Goal: Information Seeking & Learning: Learn about a topic

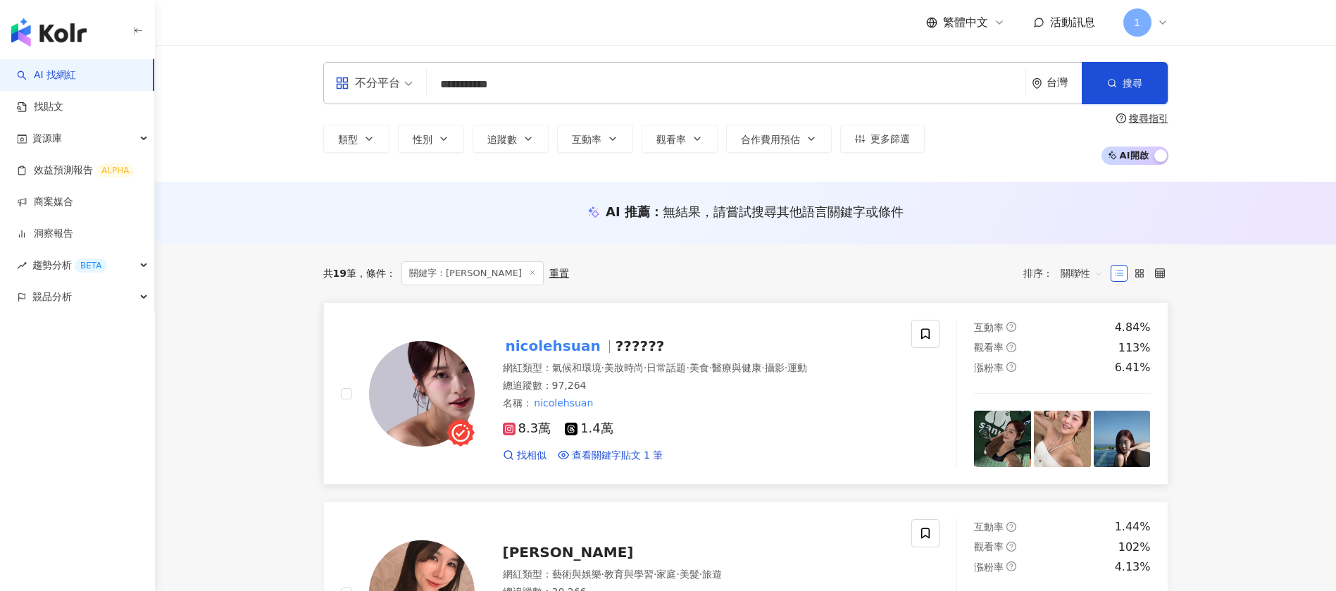
click at [594, 343] on span "nicolehsuan" at bounding box center [559, 345] width 113 height 17
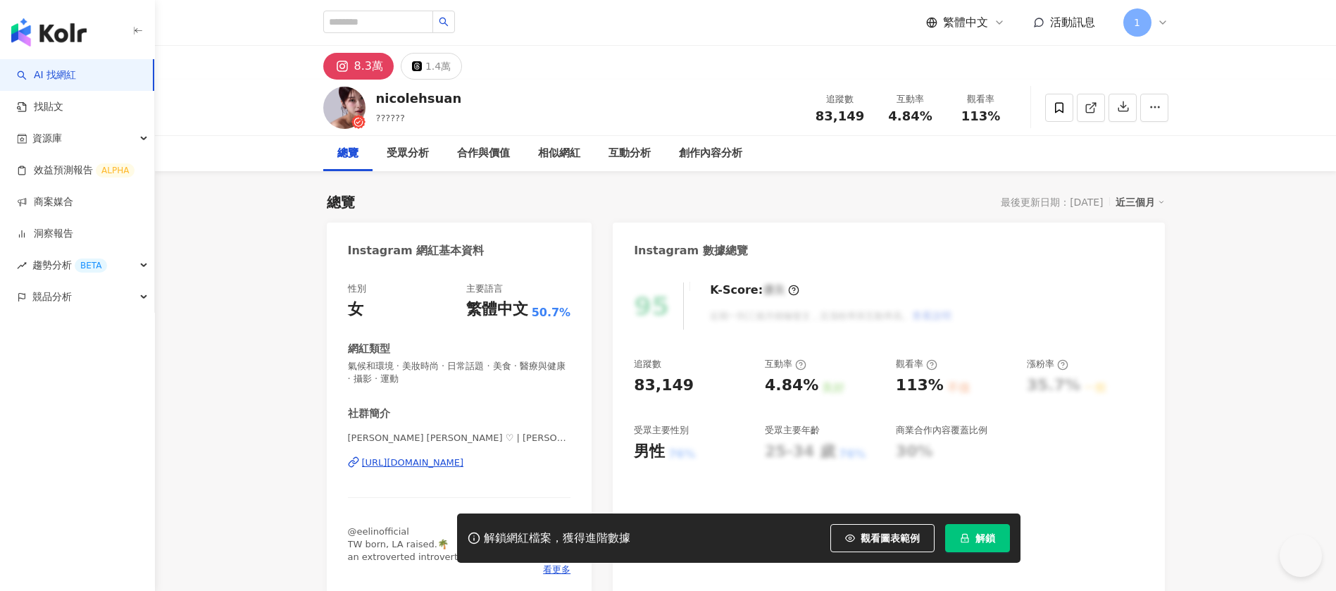
click at [980, 539] on span "解鎖" at bounding box center [985, 537] width 20 height 11
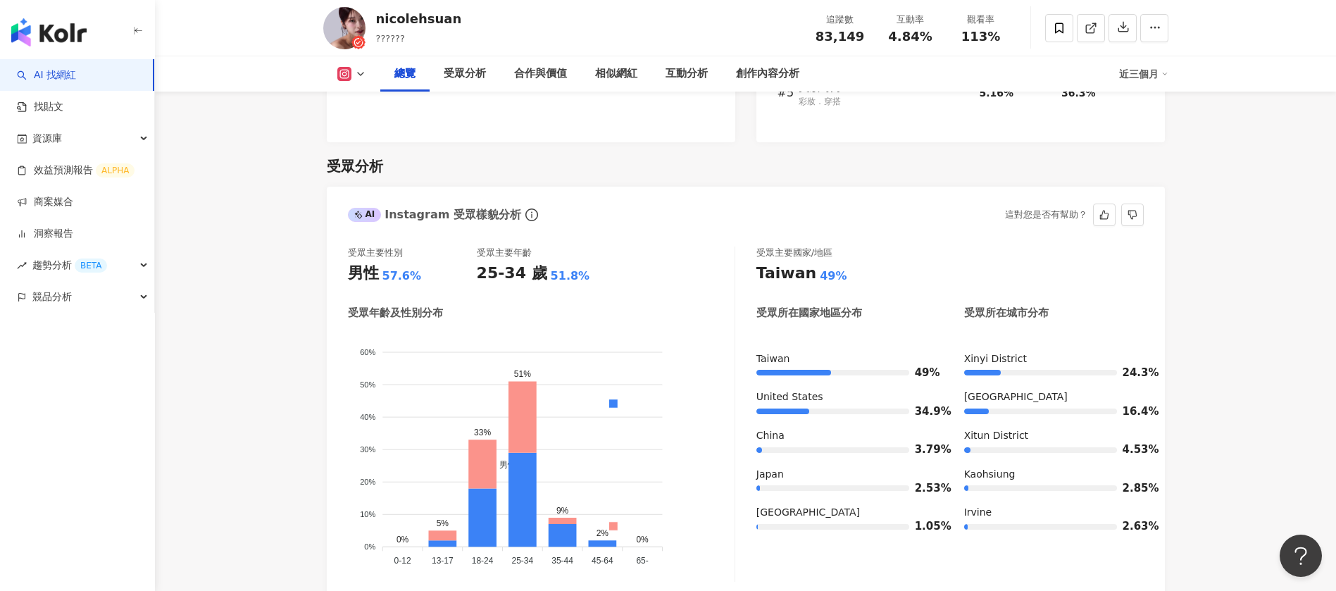
scroll to position [1162, 0]
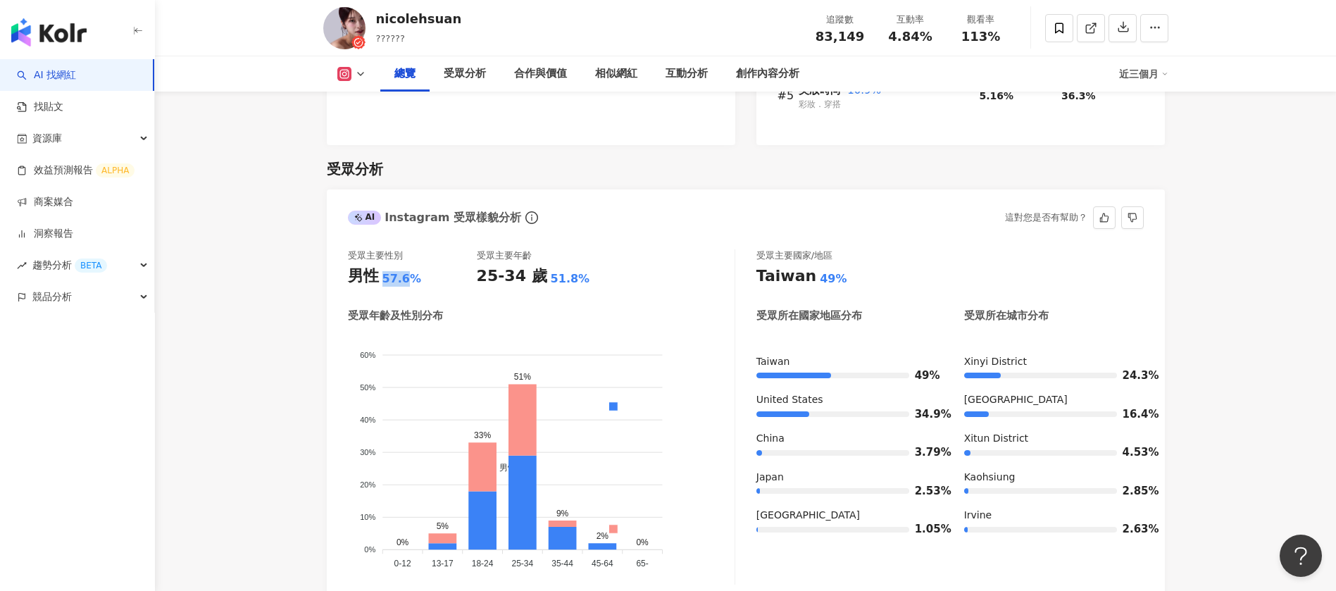
drag, startPoint x: 375, startPoint y: 277, endPoint x: 413, endPoint y: 275, distance: 38.8
click at [412, 275] on div "男性 57.6%" at bounding box center [412, 276] width 129 height 22
click at [415, 274] on div "57.6%" at bounding box center [401, 278] width 39 height 15
click at [409, 283] on div "57.6%" at bounding box center [401, 278] width 39 height 15
click at [412, 278] on div "57.6%" at bounding box center [401, 278] width 39 height 15
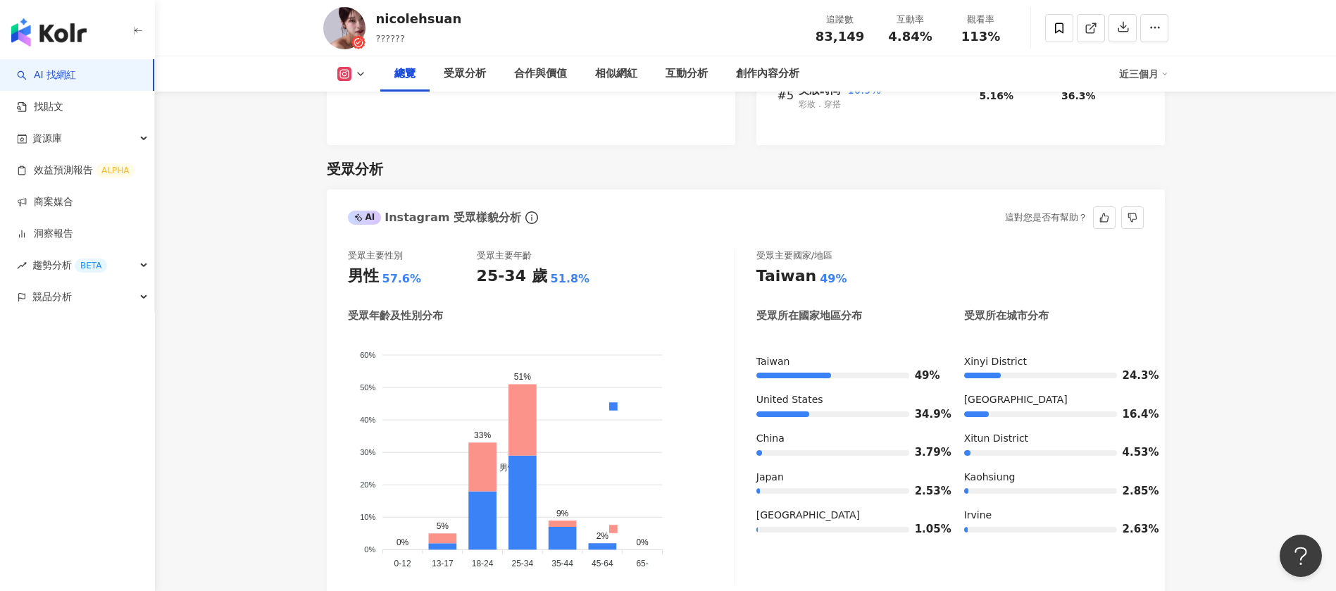
click at [384, 275] on div "57.6%" at bounding box center [401, 278] width 39 height 15
click at [419, 280] on div "男性 57.6%" at bounding box center [412, 276] width 129 height 22
click at [368, 277] on div "男性" at bounding box center [363, 276] width 31 height 22
drag, startPoint x: 377, startPoint y: 274, endPoint x: 423, endPoint y: 277, distance: 46.6
click at [423, 277] on div "男性 57.6%" at bounding box center [412, 276] width 129 height 22
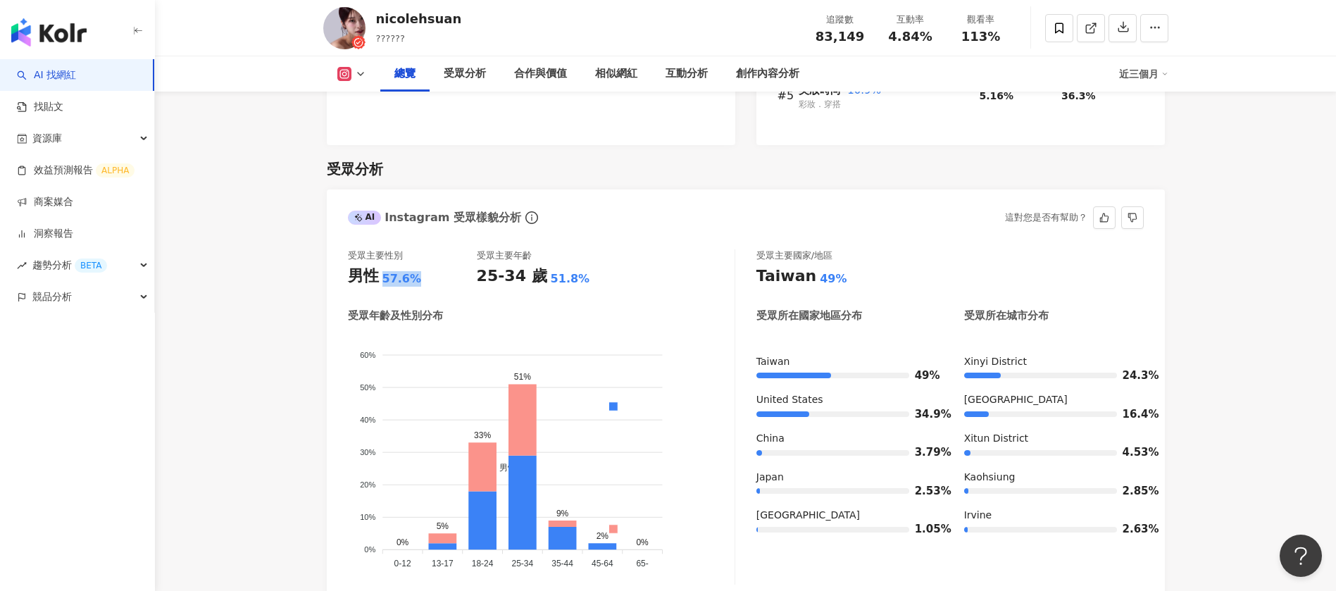
click at [390, 275] on div "57.6%" at bounding box center [401, 278] width 39 height 15
drag, startPoint x: 370, startPoint y: 268, endPoint x: 427, endPoint y: 267, distance: 56.3
click at [427, 267] on div "男性 57.6%" at bounding box center [412, 276] width 129 height 22
click at [385, 272] on div "57.6%" at bounding box center [401, 278] width 39 height 15
drag, startPoint x: 350, startPoint y: 273, endPoint x: 419, endPoint y: 272, distance: 69.0
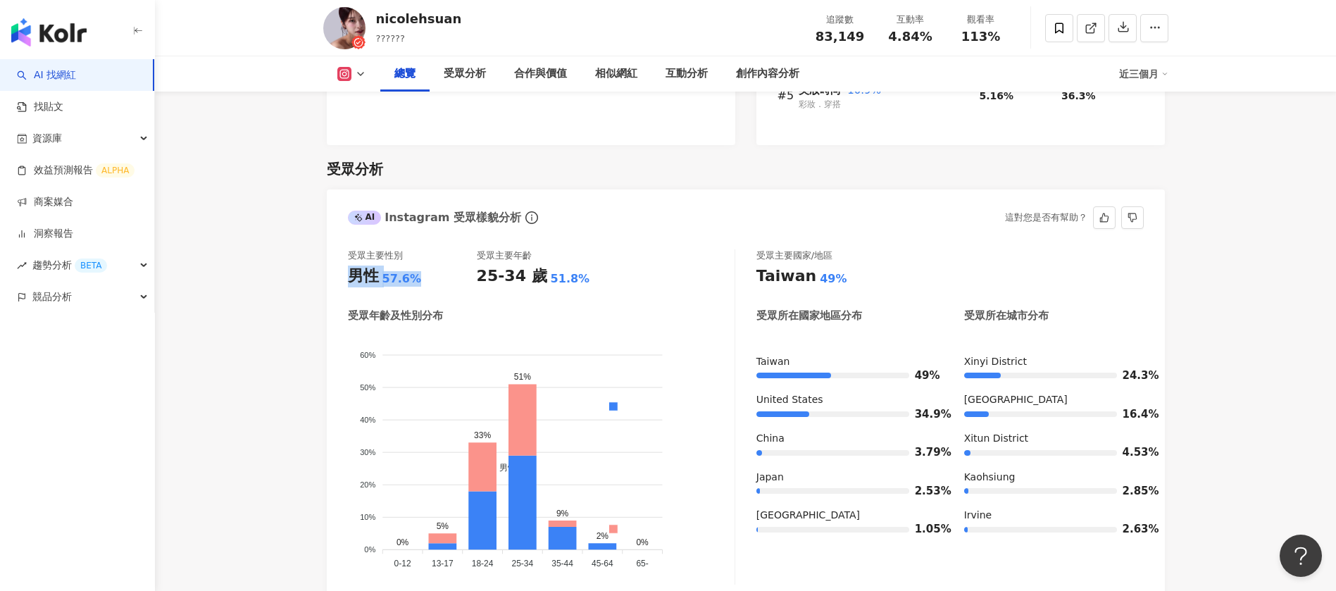
click at [419, 272] on div "男性 57.6%" at bounding box center [412, 276] width 129 height 22
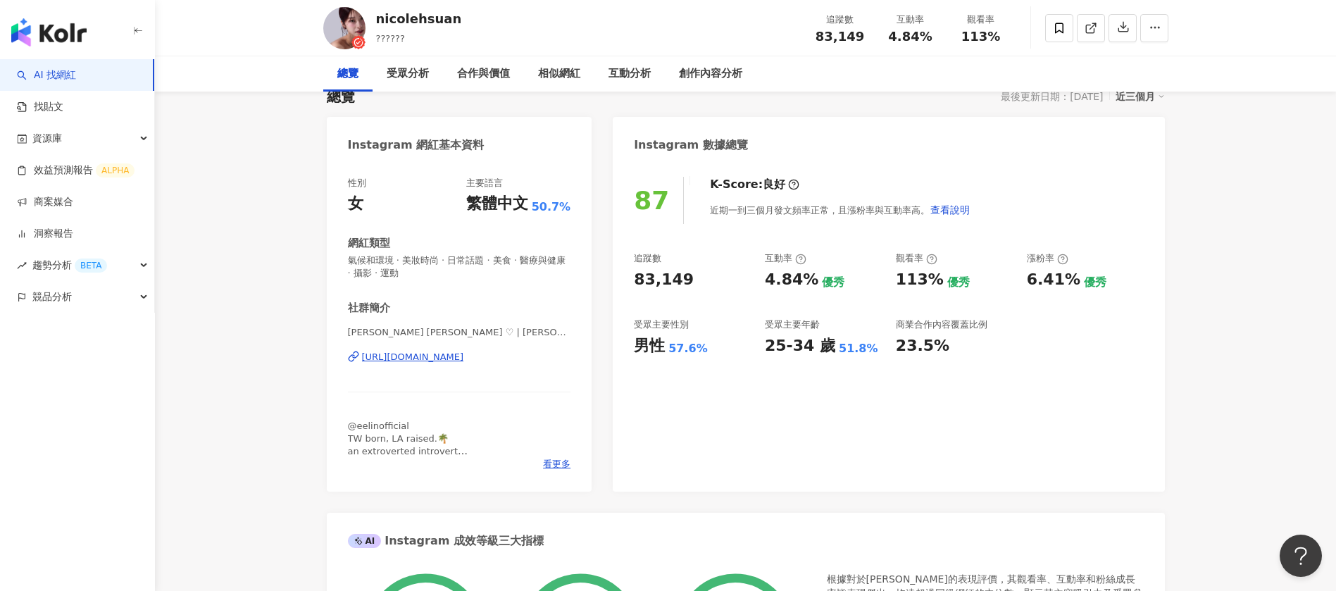
scroll to position [0, 0]
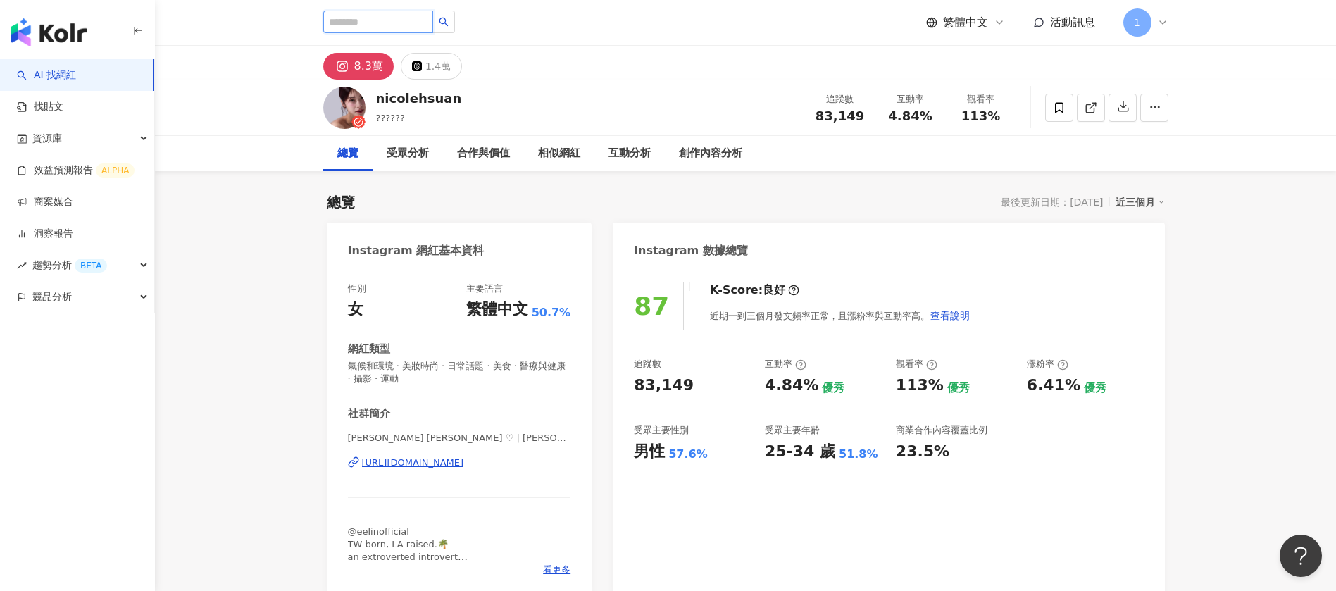
click at [387, 25] on input "search" at bounding box center [378, 22] width 110 height 23
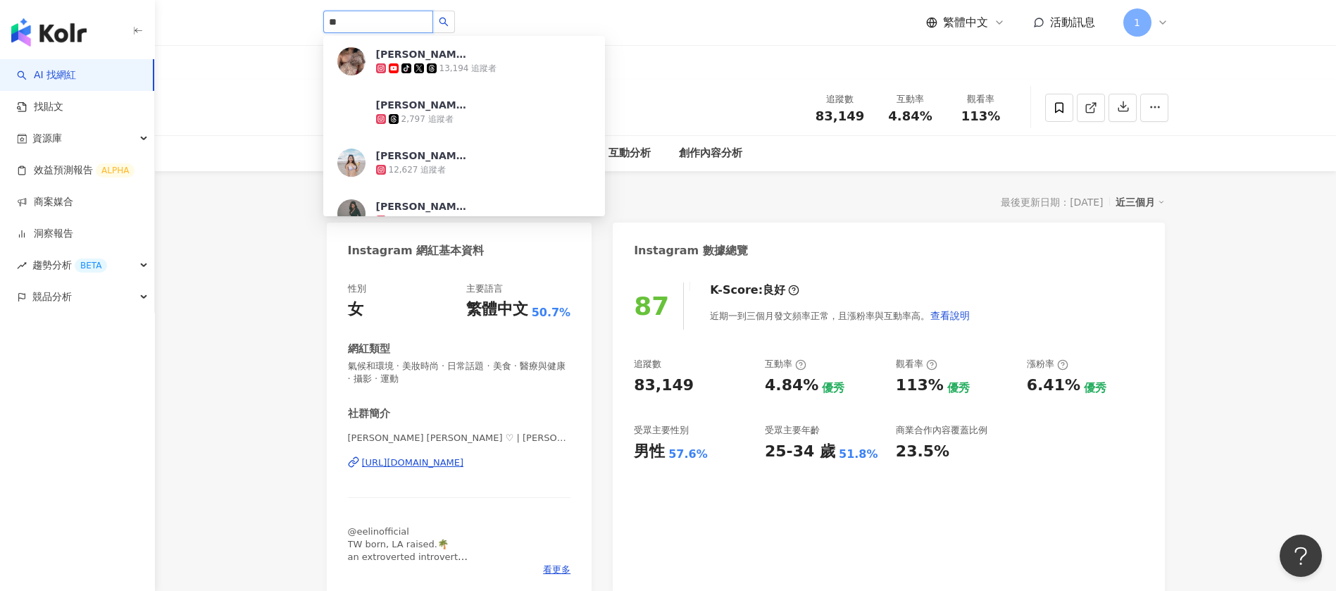
type input "*"
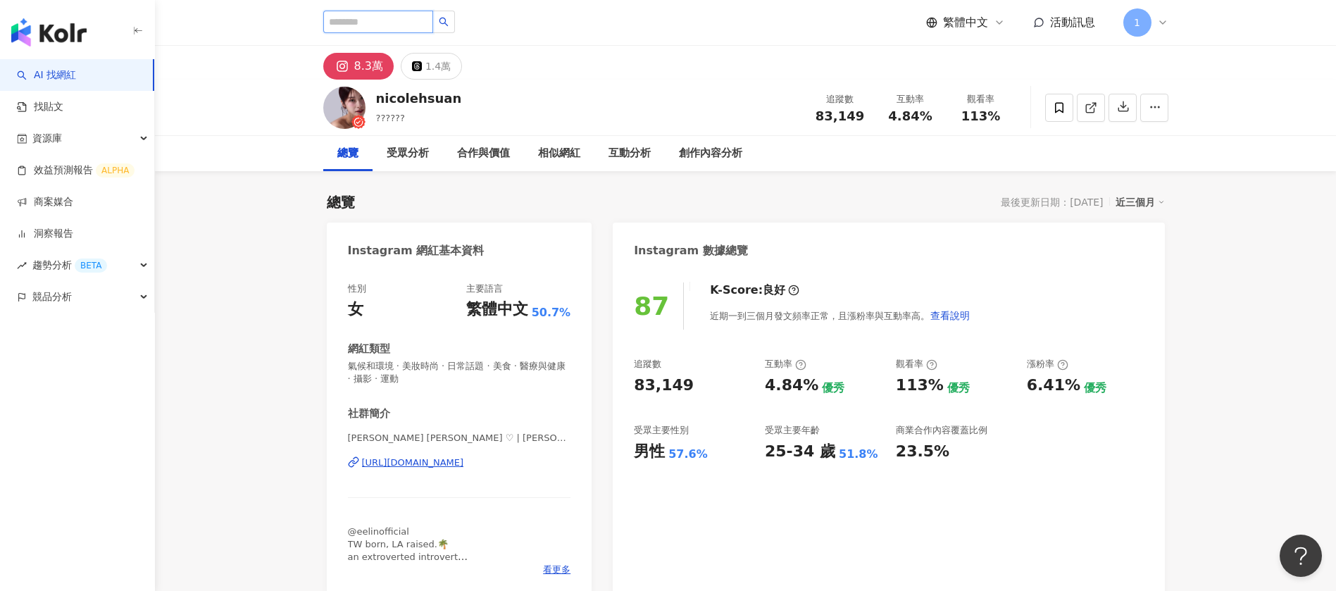
click at [396, 25] on input "search" at bounding box center [378, 22] width 110 height 23
click at [398, 18] on input "search" at bounding box center [378, 22] width 110 height 23
type input "*"
type input "**"
click at [449, 24] on icon "search" at bounding box center [444, 22] width 10 height 10
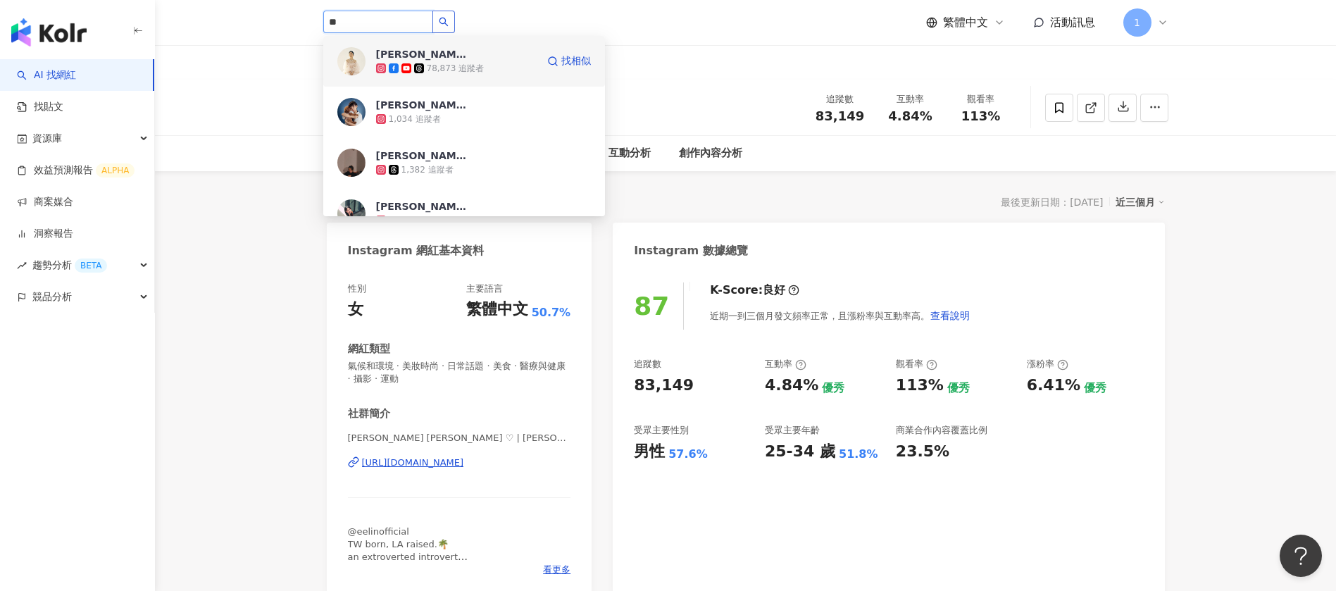
click at [465, 63] on div "78,873 追蹤者" at bounding box center [456, 69] width 58 height 12
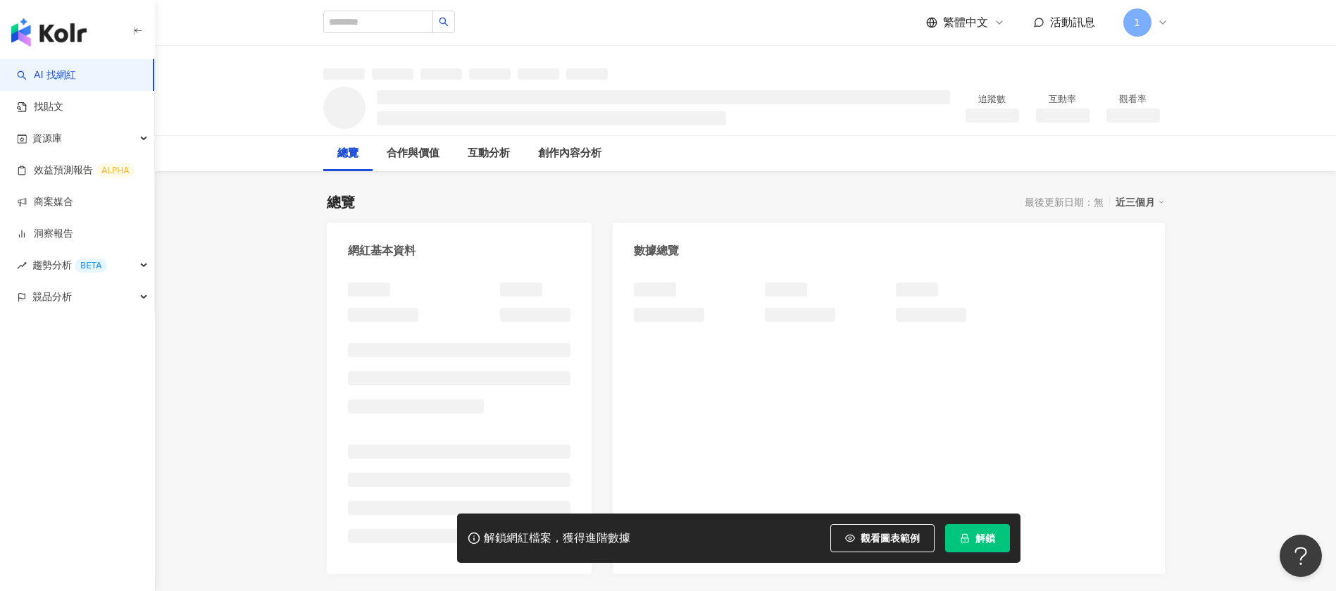
click at [977, 536] on span "解鎖" at bounding box center [985, 537] width 20 height 11
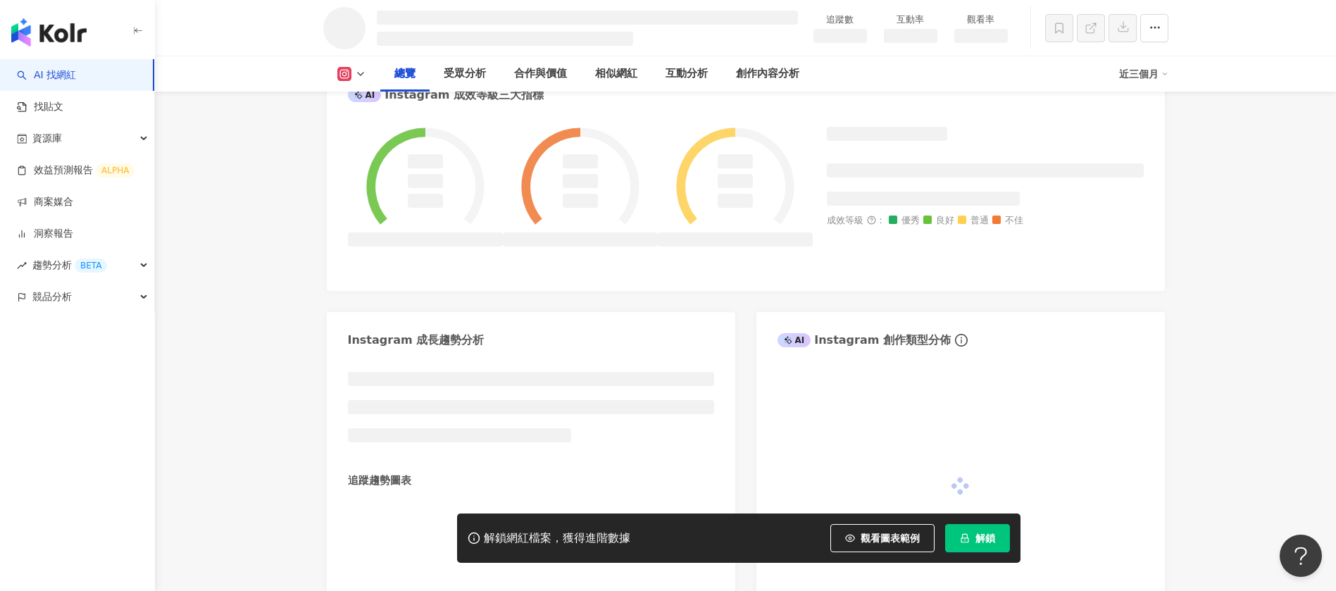
scroll to position [317, 0]
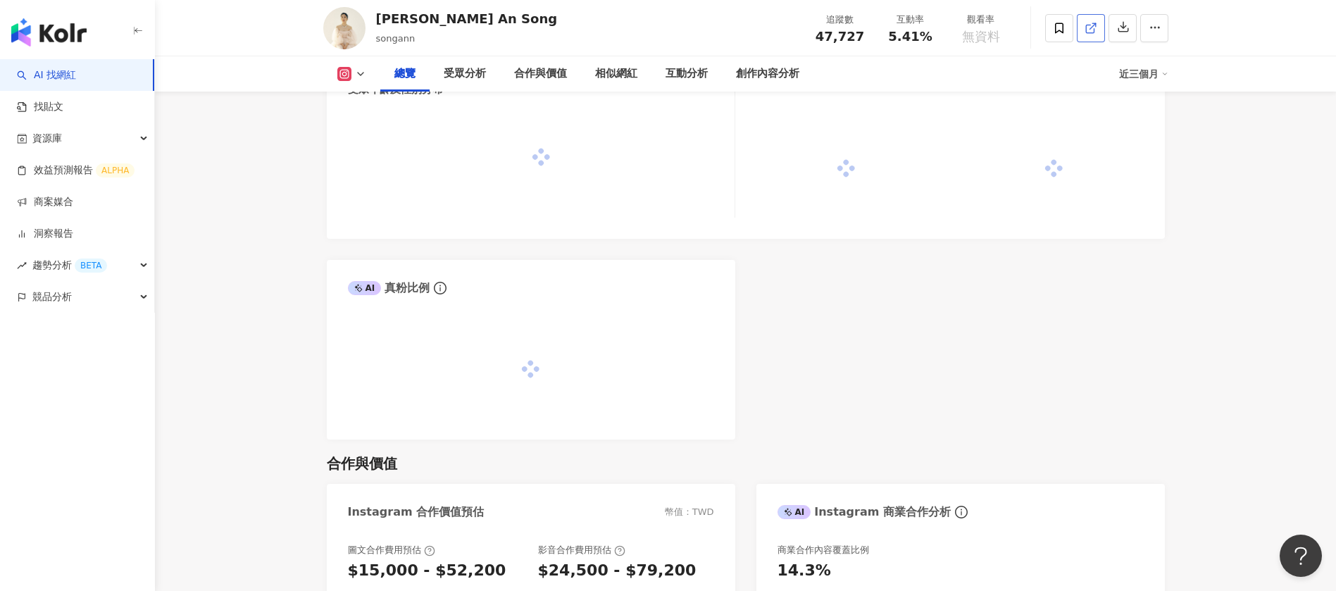
scroll to position [106, 0]
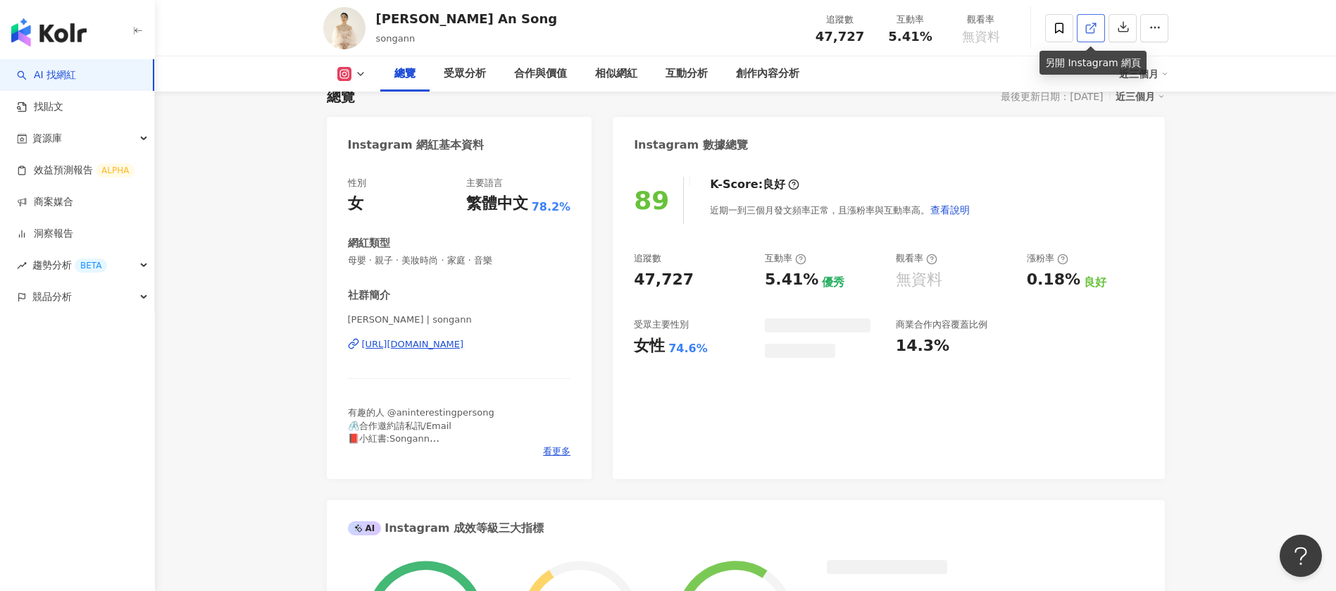
click at [1093, 23] on icon at bounding box center [1090, 28] width 13 height 13
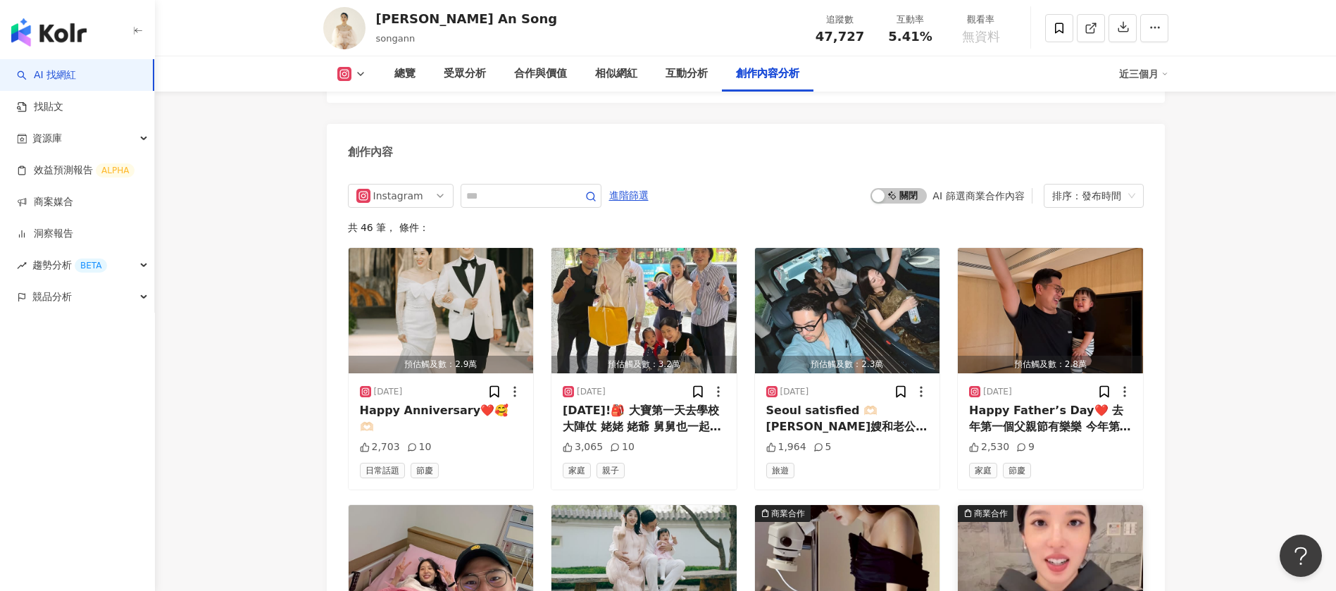
scroll to position [4119, 0]
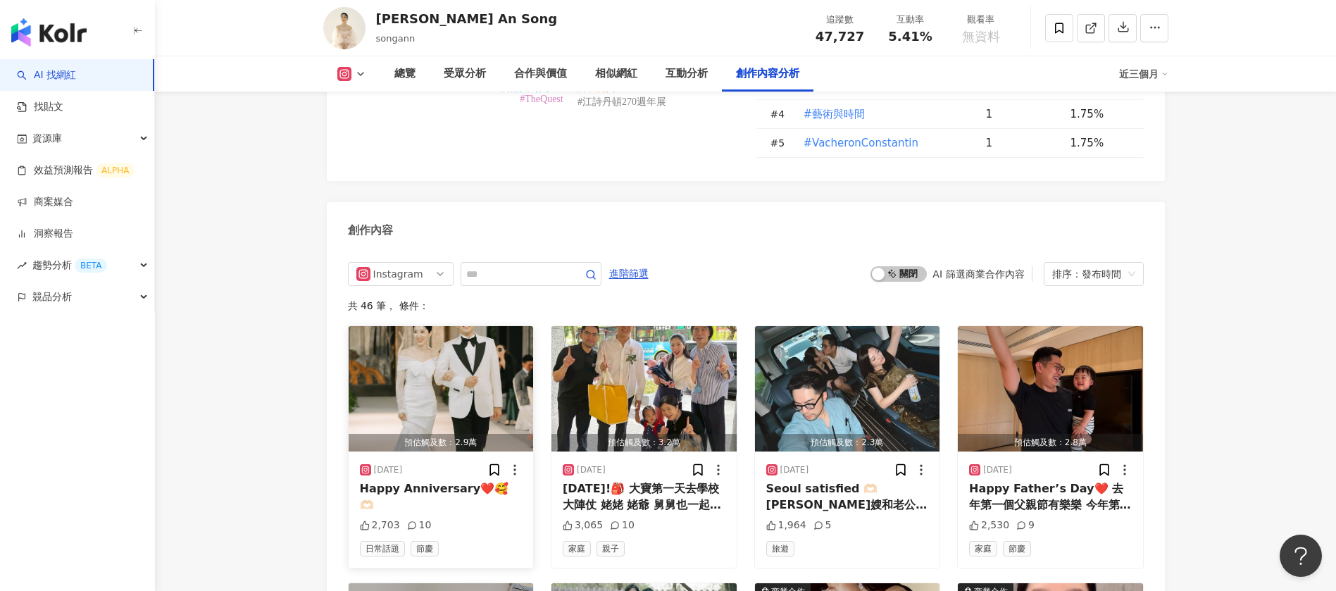
click at [433, 387] on img "button" at bounding box center [441, 388] width 185 height 125
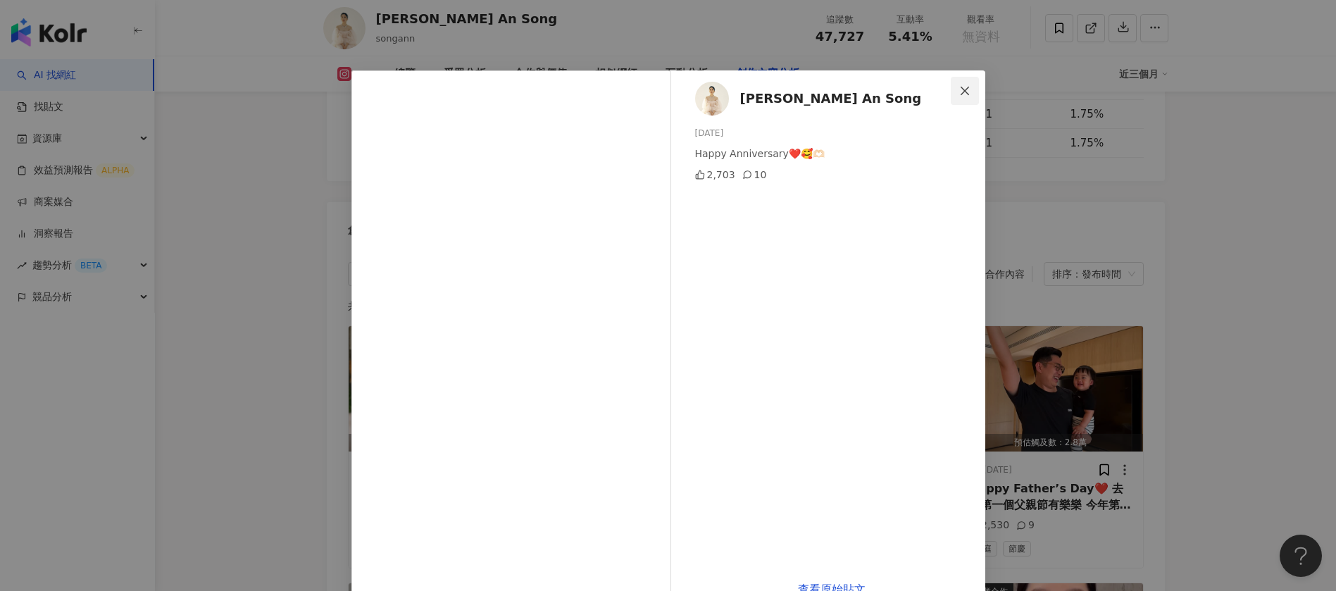
click at [960, 92] on icon "close" at bounding box center [964, 90] width 8 height 8
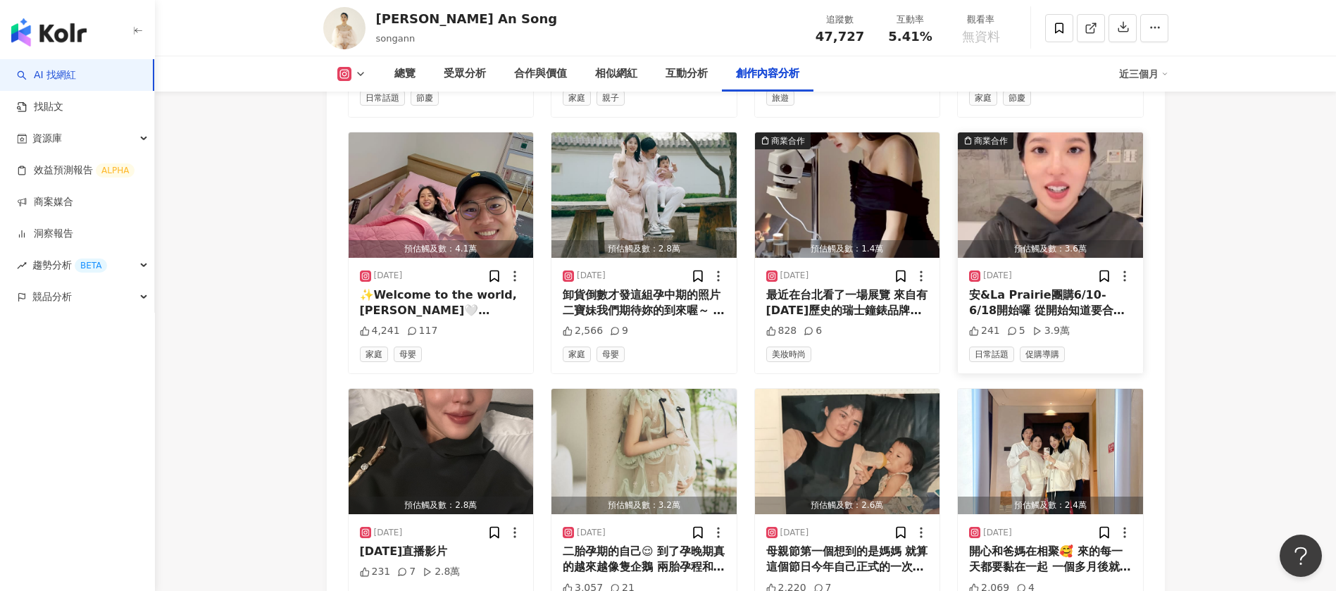
scroll to position [4412, 0]
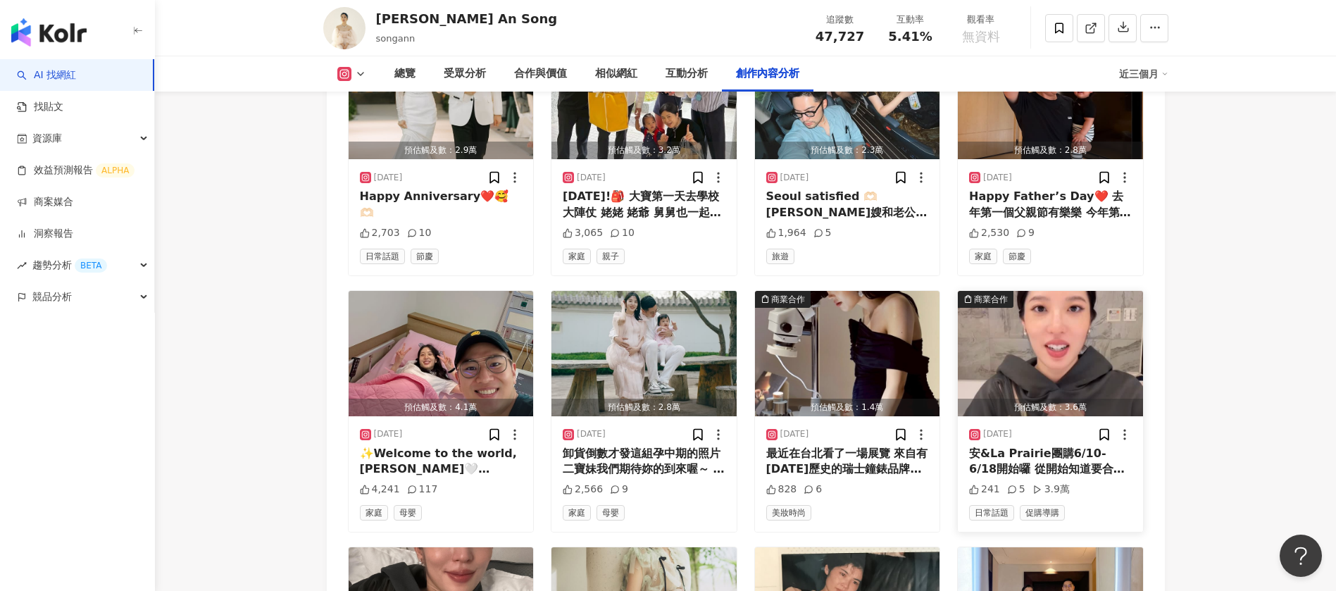
click at [1030, 369] on img "button" at bounding box center [1050, 353] width 185 height 125
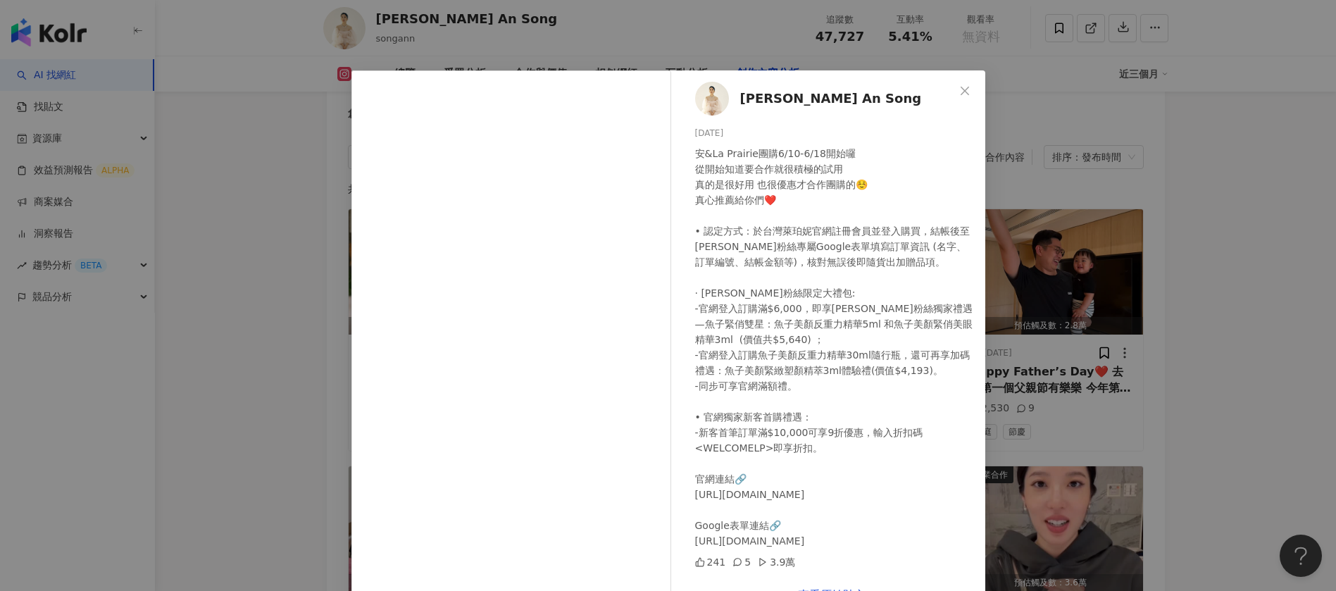
scroll to position [4517, 0]
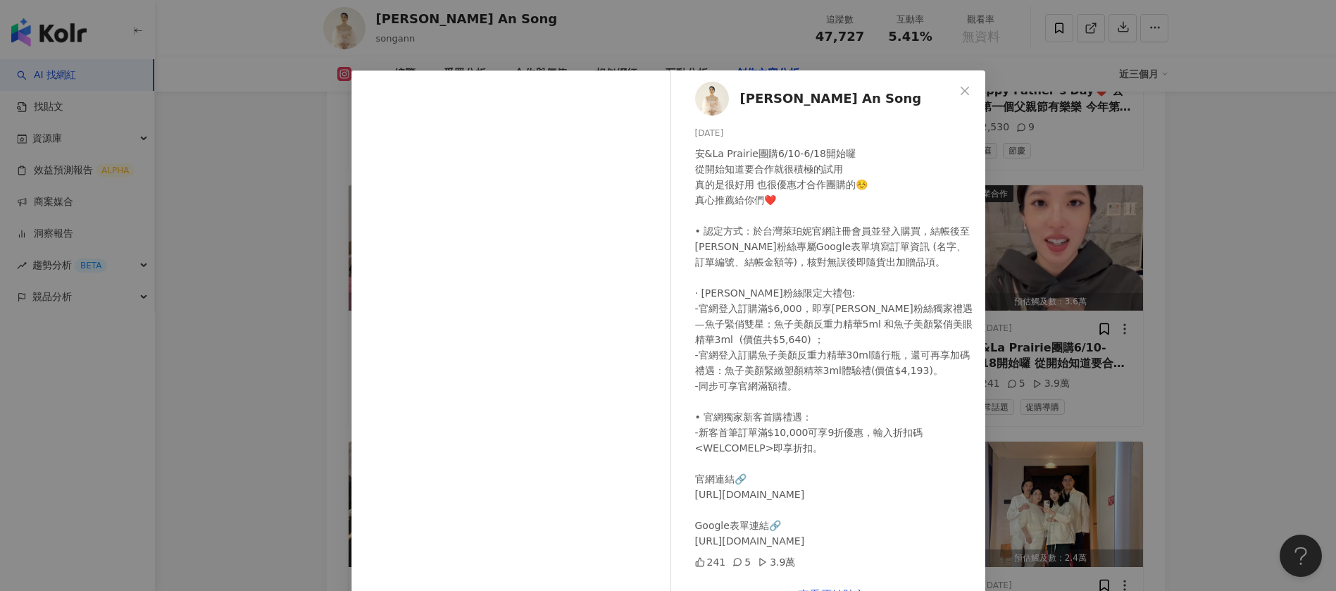
click at [1222, 276] on div "[PERSON_NAME] An Song [DATE] 241 5 3.9萬 查看原始貼文" at bounding box center [668, 295] width 1336 height 591
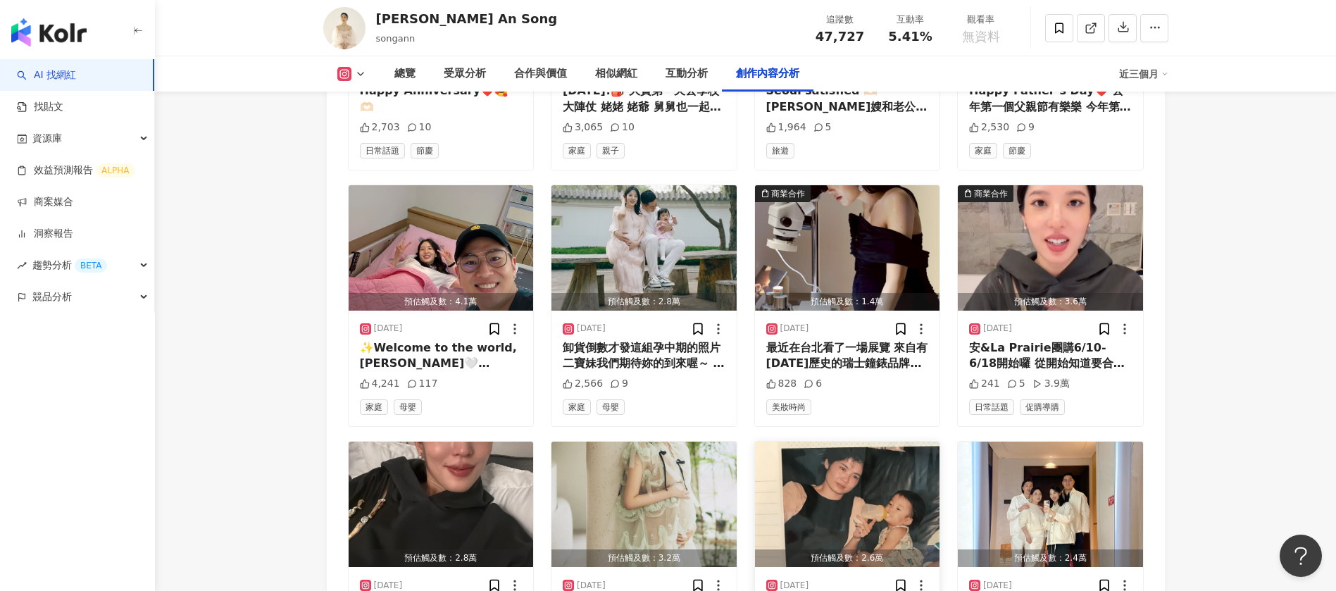
scroll to position [4834, 0]
